Goal: Information Seeking & Learning: Learn about a topic

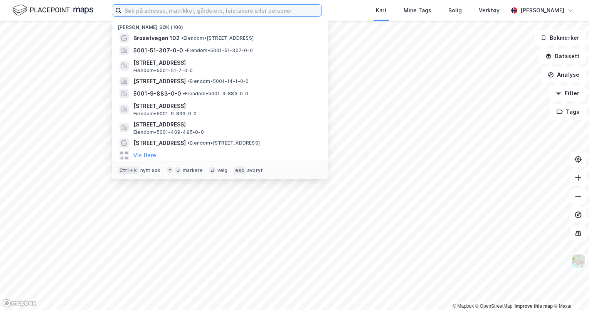
click at [187, 12] on input at bounding box center [221, 11] width 200 height 12
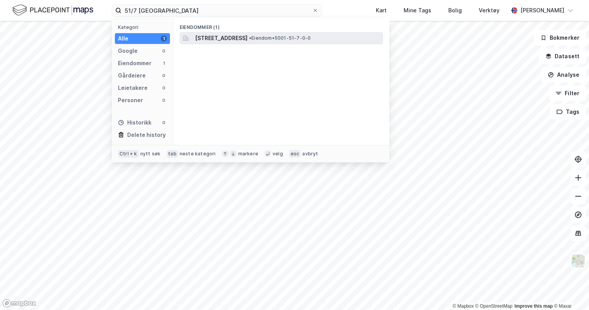
click at [247, 38] on span "[STREET_ADDRESS]" at bounding box center [221, 38] width 52 height 9
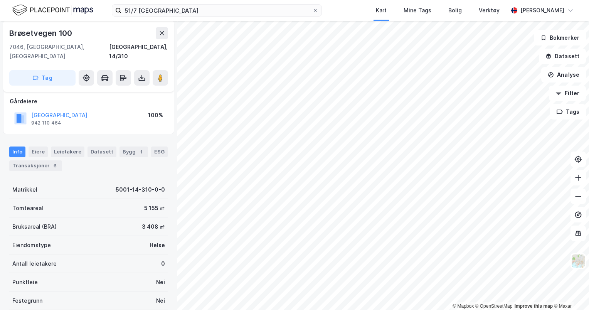
scroll to position [109, 0]
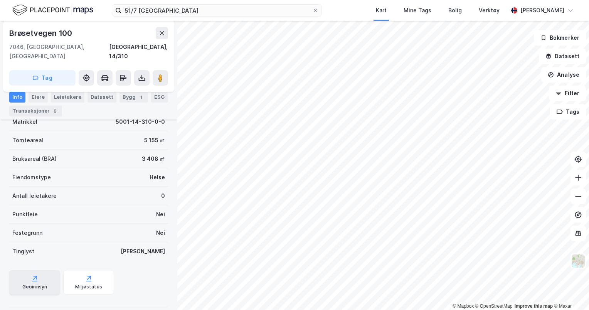
click at [42, 284] on div "Geoinnsyn" at bounding box center [34, 287] width 25 height 6
click at [145, 74] on icon at bounding box center [142, 78] width 8 height 8
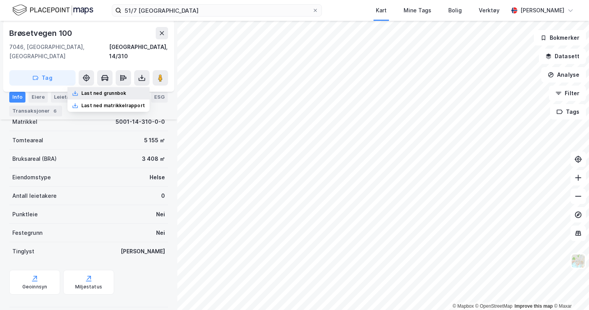
click at [125, 90] on div "Last ned grunnbok" at bounding box center [103, 93] width 45 height 6
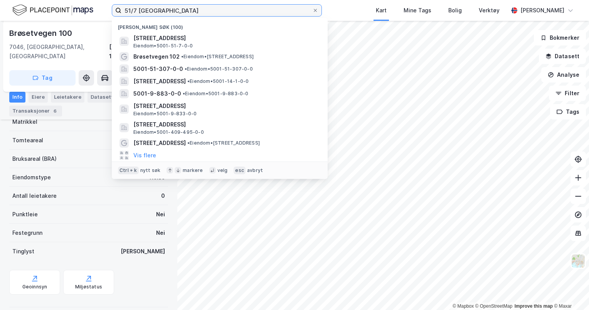
drag, startPoint x: 136, startPoint y: 9, endPoint x: 111, endPoint y: 9, distance: 25.8
click at [111, 9] on div "51/7 trondheim Nylige søk (100) [STREET_ADDRESS] Eiendom • 5001-51-7-0-0 Brøset…" at bounding box center [294, 10] width 589 height 21
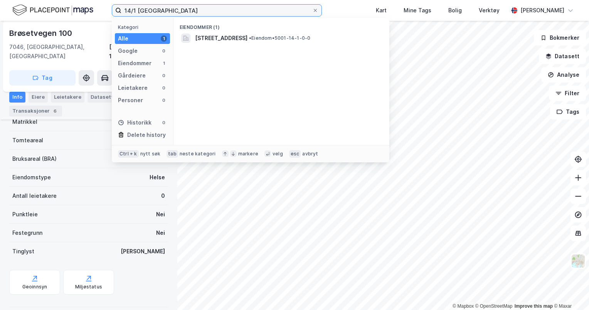
click at [192, 12] on input "14/1 [GEOGRAPHIC_DATA]" at bounding box center [216, 11] width 191 height 12
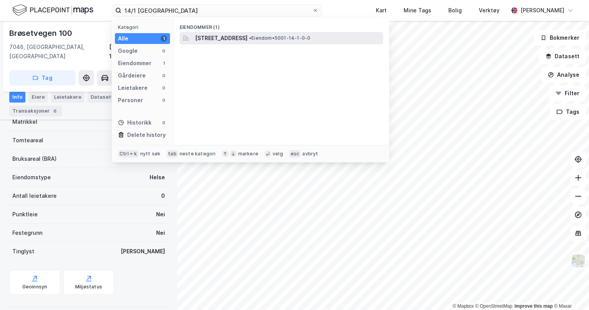
click at [234, 40] on span "[STREET_ADDRESS]" at bounding box center [221, 38] width 52 height 9
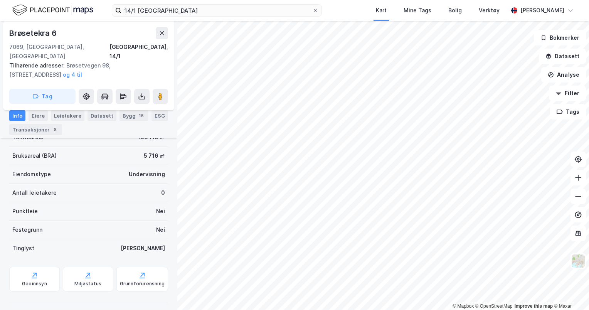
scroll to position [214, 0]
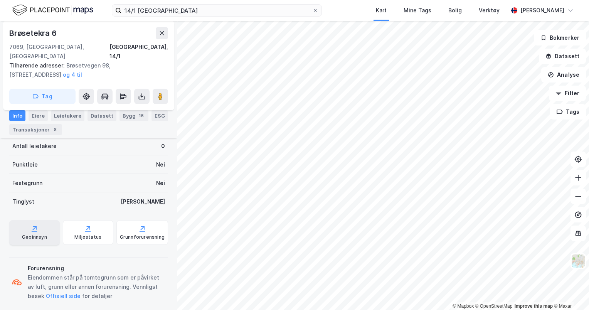
click at [37, 234] on div "Geoinnsyn" at bounding box center [34, 237] width 25 height 6
click at [145, 93] on icon at bounding box center [142, 97] width 8 height 8
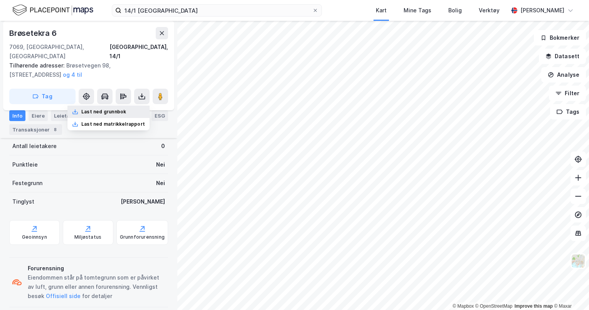
click at [125, 109] on div "Last ned grunnbok" at bounding box center [103, 112] width 45 height 6
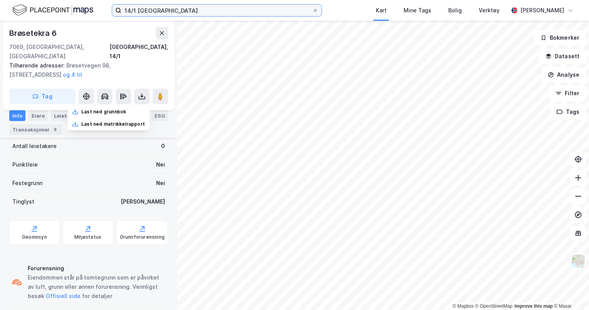
click at [136, 10] on input "14/1 [GEOGRAPHIC_DATA]" at bounding box center [216, 11] width 191 height 12
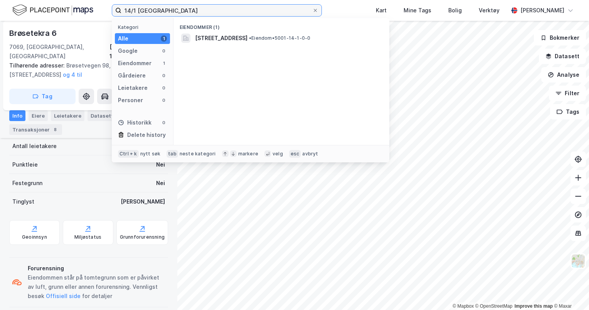
drag, startPoint x: 142, startPoint y: 12, endPoint x: 123, endPoint y: 12, distance: 18.9
click at [123, 12] on input "14/1 [GEOGRAPHIC_DATA]" at bounding box center [216, 11] width 191 height 12
click at [132, 10] on input "14/1 [GEOGRAPHIC_DATA]" at bounding box center [216, 11] width 191 height 12
click at [133, 10] on input "14/1 [GEOGRAPHIC_DATA]" at bounding box center [216, 11] width 191 height 12
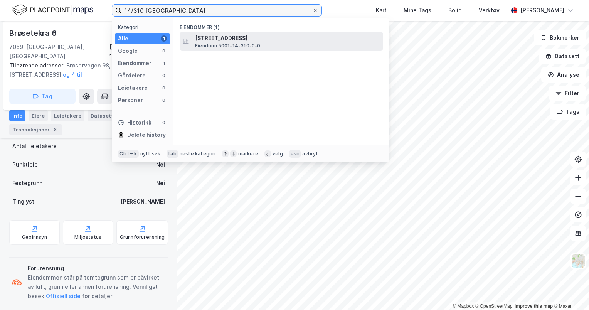
type input "14/310 [GEOGRAPHIC_DATA]"
click at [244, 45] on span "Eiendom • 5001-14-310-0-0" at bounding box center [228, 46] width 66 height 6
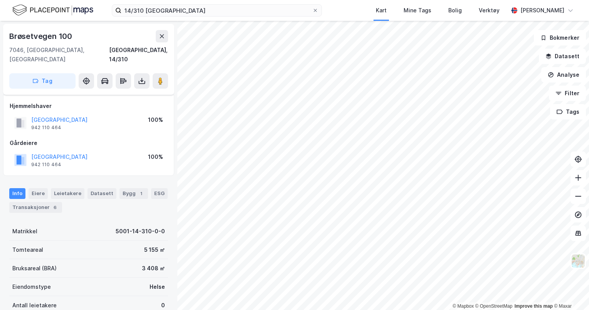
scroll to position [109, 0]
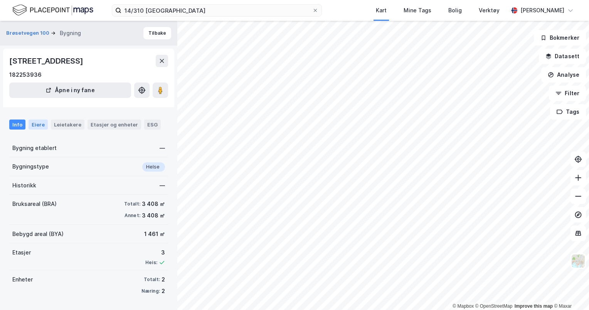
click at [34, 125] on div "Eiere" at bounding box center [38, 125] width 19 height 10
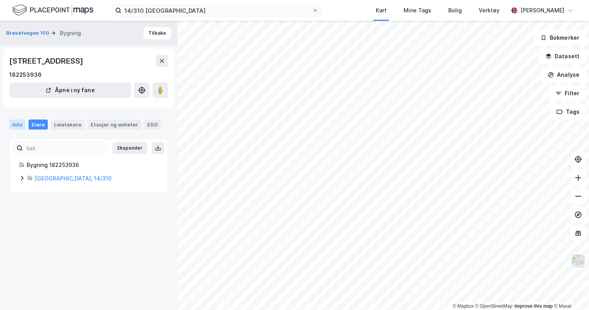
click at [17, 126] on div "Info" at bounding box center [17, 125] width 16 height 10
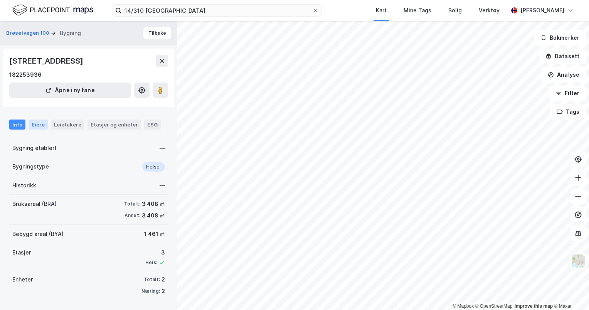
click at [42, 127] on div "Eiere" at bounding box center [38, 125] width 19 height 10
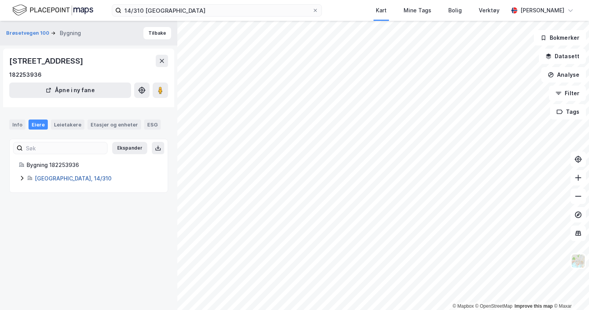
click at [69, 180] on link "[GEOGRAPHIC_DATA], 14/310" at bounding box center [73, 178] width 77 height 7
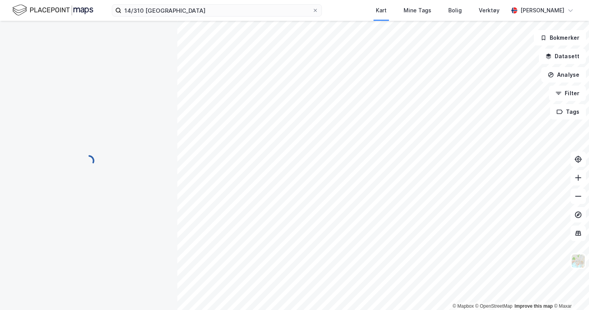
scroll to position [109, 0]
